Goal: Find specific page/section: Find specific page/section

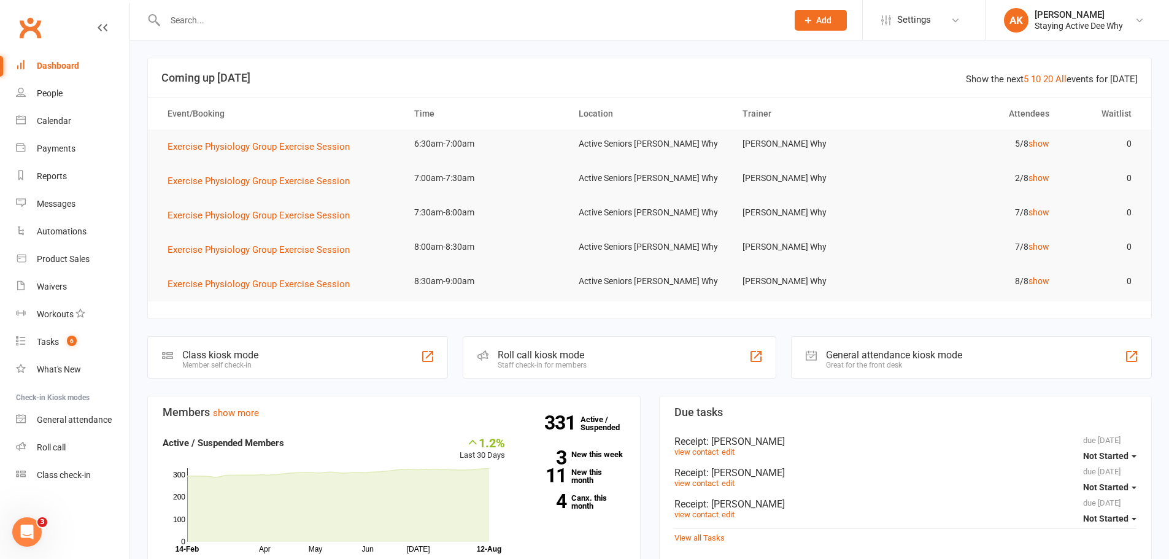
click at [360, 17] on input "text" at bounding box center [469, 20] width 617 height 17
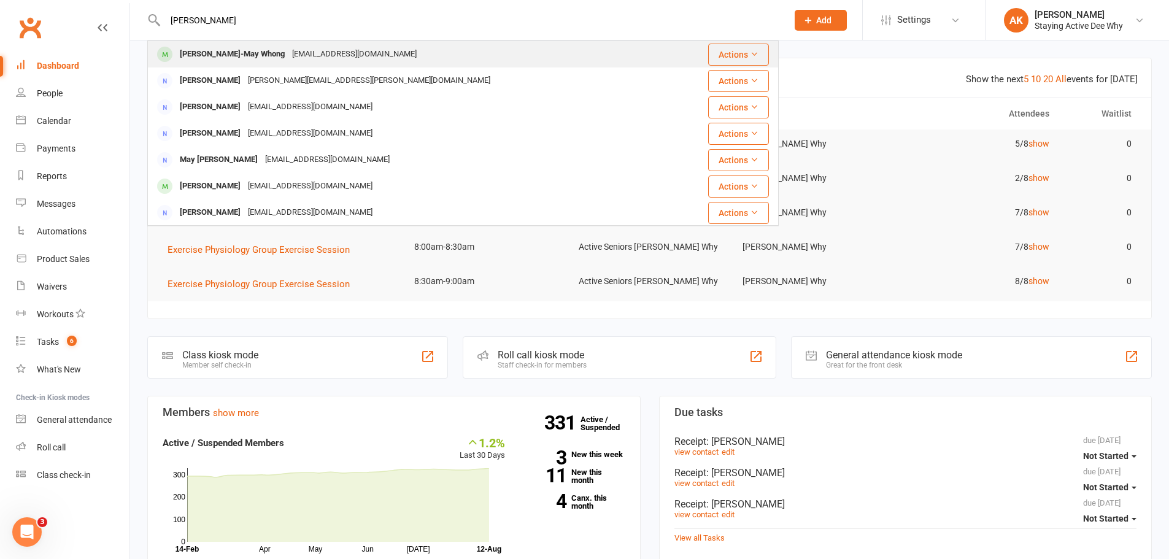
type input "[PERSON_NAME]"
click at [323, 47] on div "[EMAIL_ADDRESS][DOMAIN_NAME]" at bounding box center [354, 54] width 132 height 18
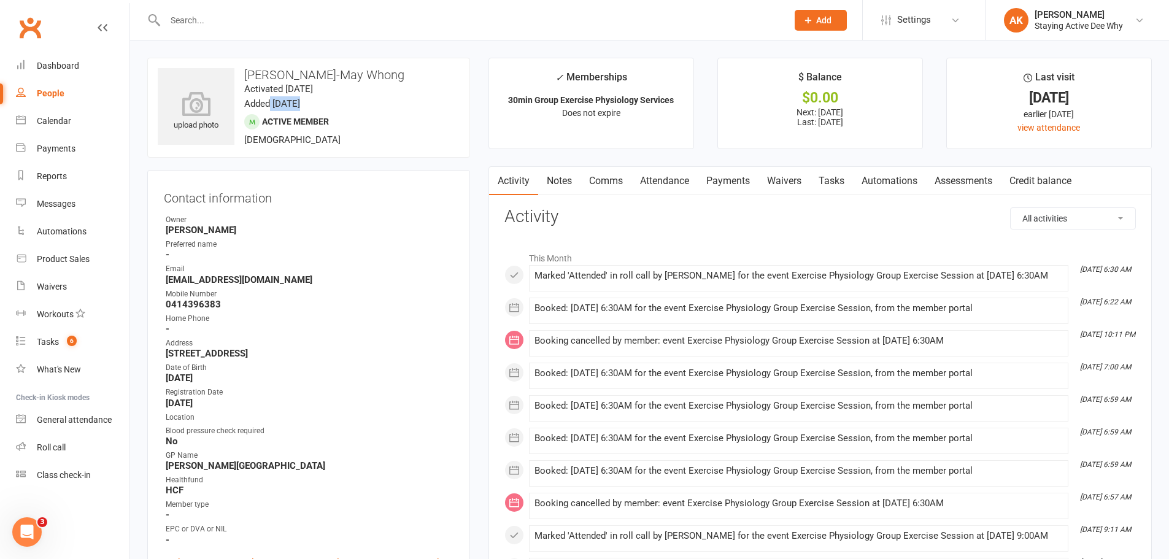
drag, startPoint x: 271, startPoint y: 101, endPoint x: 299, endPoint y: 106, distance: 28.8
click at [299, 106] on time "Added [DATE]" at bounding box center [272, 103] width 56 height 11
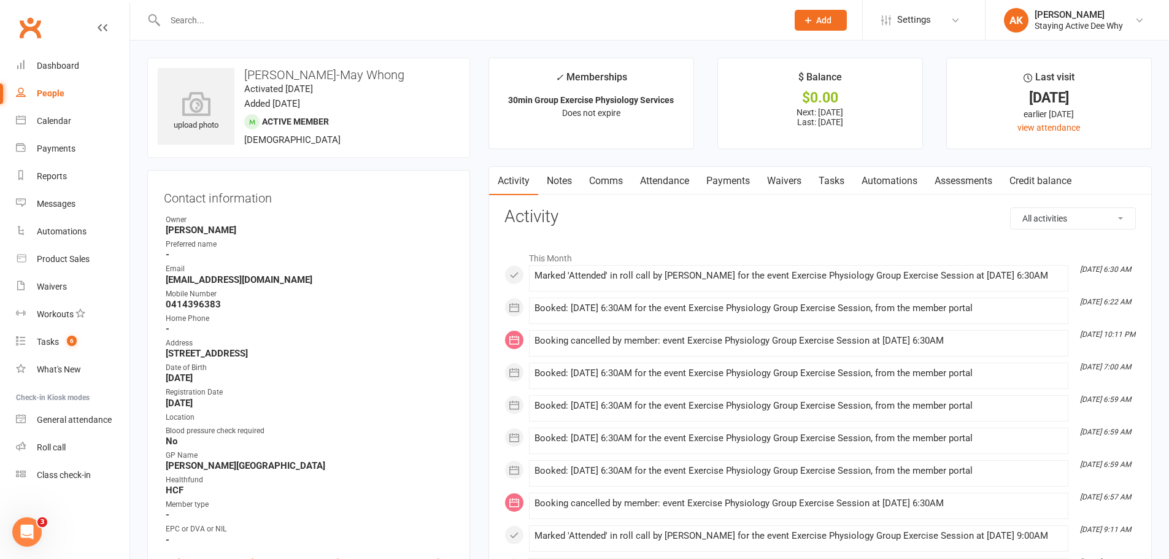
click at [315, 95] on div "upload photo [PERSON_NAME]-May Whong Activated [DATE] Added [DATE] Active membe…" at bounding box center [308, 108] width 323 height 100
click at [87, 69] on link "Dashboard" at bounding box center [73, 66] width 114 height 28
